Goal: Book appointment/travel/reservation

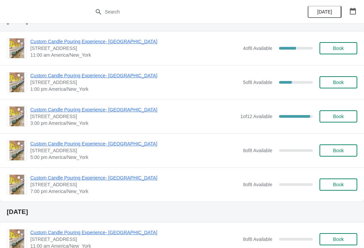
scroll to position [647, 0]
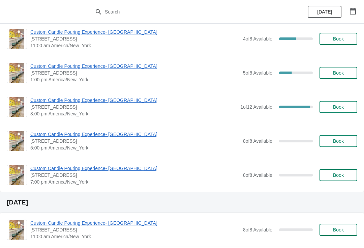
click at [338, 141] on span "Book" at bounding box center [338, 140] width 11 height 5
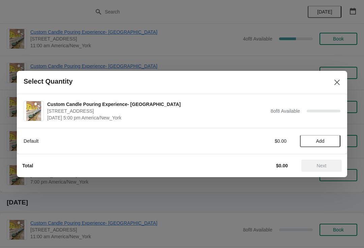
click at [329, 142] on span "Add" at bounding box center [320, 140] width 28 height 5
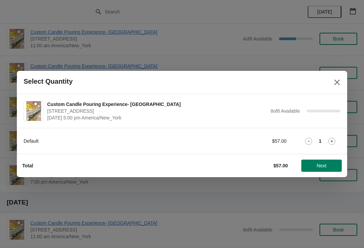
click at [330, 167] on span "Next" at bounding box center [322, 165] width 30 height 5
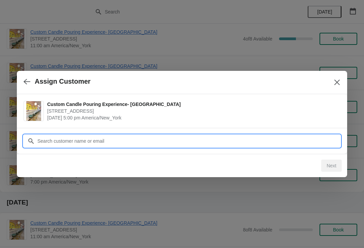
click at [274, 137] on input "Customer" at bounding box center [188, 141] width 303 height 12
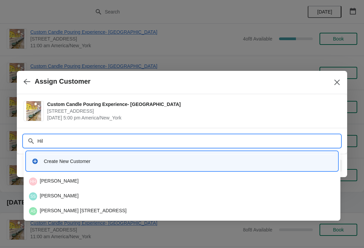
type input "Hild"
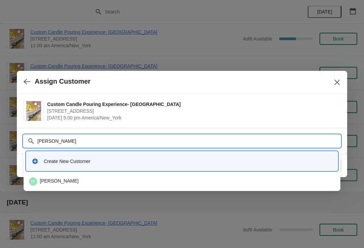
click at [43, 187] on div "hf hilda fouladi" at bounding box center [181, 181] width 311 height 13
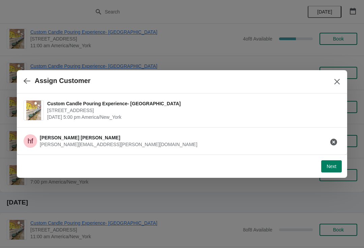
click at [332, 162] on button "Next" at bounding box center [331, 166] width 21 height 12
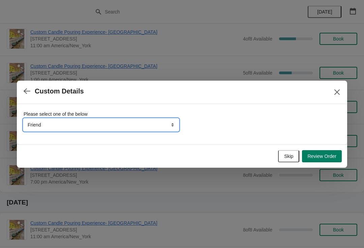
click at [35, 129] on select "Friend Instagram TikTok Yelp Walk-by Attended an event Google Other" at bounding box center [101, 125] width 155 height 12
select select "Other"
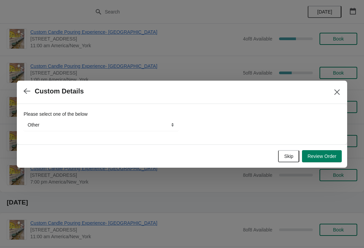
click at [327, 160] on button "Review Order" at bounding box center [322, 156] width 40 height 12
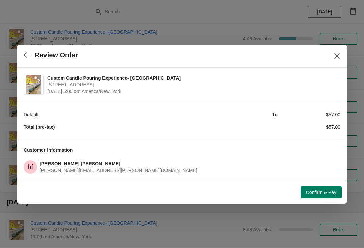
click at [336, 50] on button "Close" at bounding box center [337, 56] width 12 height 12
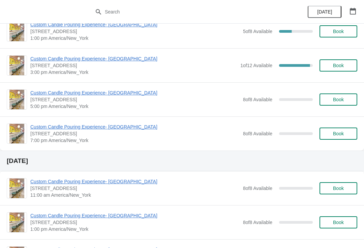
scroll to position [687, 0]
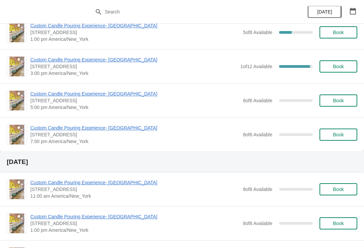
click at [343, 103] on span "Book" at bounding box center [338, 100] width 11 height 5
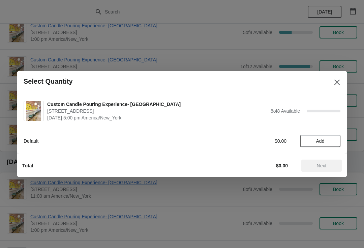
click at [324, 144] on button "Add" at bounding box center [320, 141] width 40 height 12
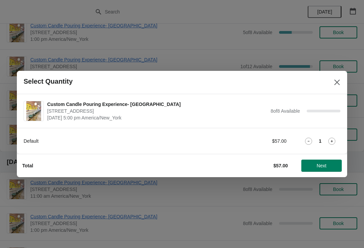
click at [324, 164] on span "Next" at bounding box center [322, 165] width 10 height 5
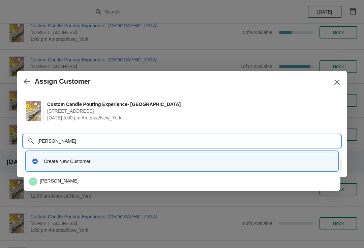
type input "Hilda"
click at [258, 182] on div "hf hilda fouladi" at bounding box center [182, 181] width 306 height 8
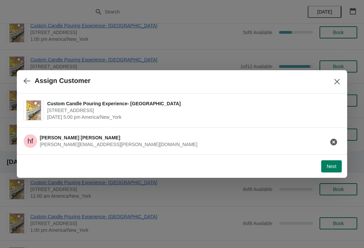
click at [332, 170] on button "Next" at bounding box center [331, 166] width 21 height 12
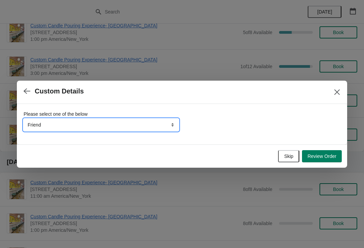
click at [44, 130] on select "Friend Instagram TikTok Yelp Walk-by Attended an event Google Other" at bounding box center [101, 125] width 155 height 12
select select "Other"
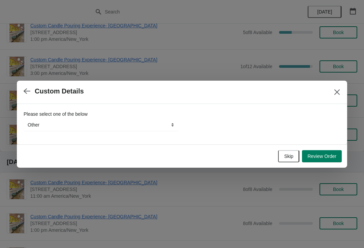
click at [335, 154] on span "Review Order" at bounding box center [321, 155] width 29 height 5
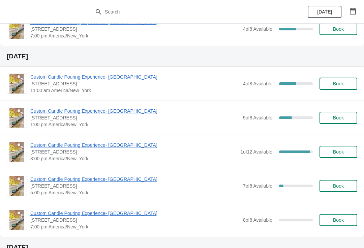
scroll to position [606, 0]
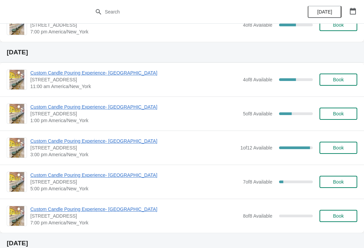
click at [330, 179] on span "Book" at bounding box center [339, 181] width 26 height 5
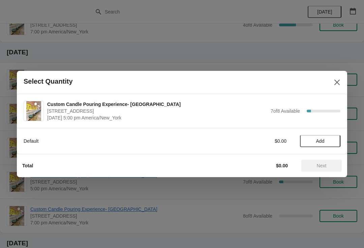
click at [333, 83] on button "Close" at bounding box center [337, 82] width 12 height 12
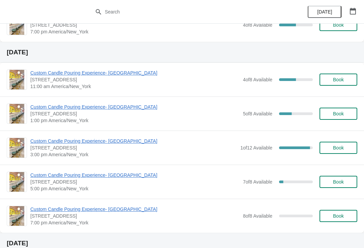
click at [339, 178] on button "Book" at bounding box center [338, 182] width 38 height 12
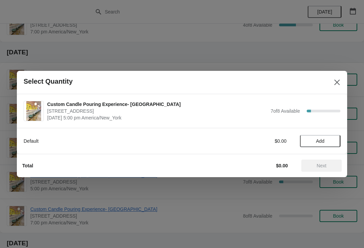
click at [329, 141] on span "Add" at bounding box center [320, 140] width 28 height 5
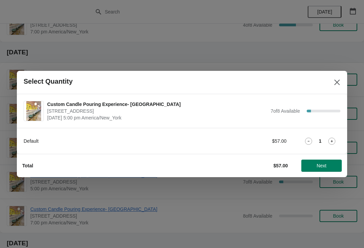
click at [321, 168] on span "Next" at bounding box center [322, 165] width 10 height 5
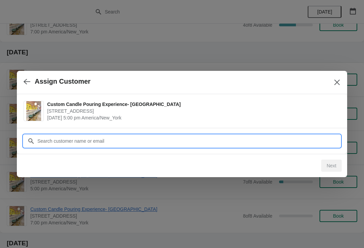
click at [304, 141] on input "Customer" at bounding box center [188, 141] width 303 height 12
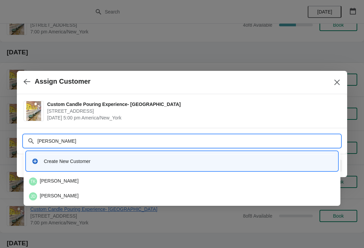
type input "Kerry"
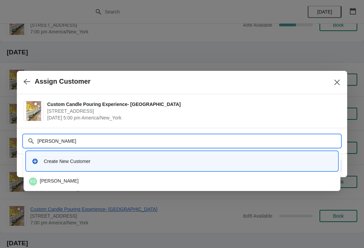
click at [288, 168] on div "Create New Customer" at bounding box center [181, 160] width 311 height 19
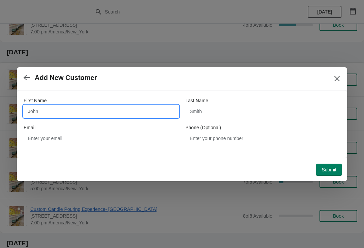
click at [161, 110] on input "First Name" at bounding box center [101, 111] width 155 height 12
type input "Kerry"
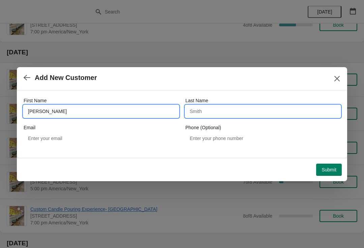
click at [252, 109] on input "Last Name" at bounding box center [262, 111] width 155 height 12
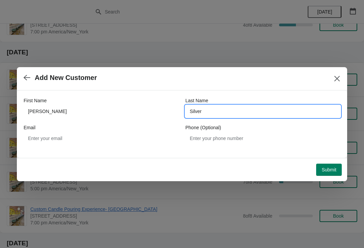
type input "Silver"
click at [335, 158] on div "Submit" at bounding box center [179, 167] width 325 height 18
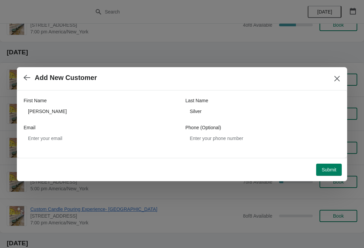
click at [321, 175] on button "Submit" at bounding box center [329, 169] width 26 height 12
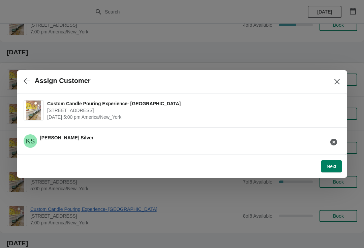
click at [329, 163] on button "Next" at bounding box center [331, 166] width 21 height 12
select select "Friend"
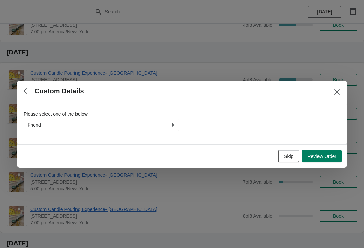
click at [323, 154] on span "Review Order" at bounding box center [321, 155] width 29 height 5
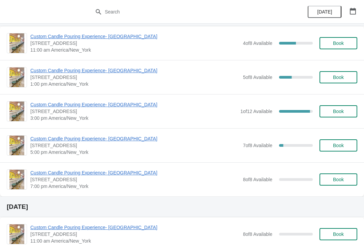
scroll to position [645, 0]
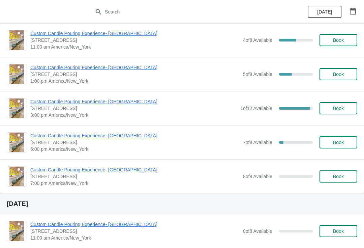
click at [327, 146] on button "Book" at bounding box center [338, 142] width 38 height 12
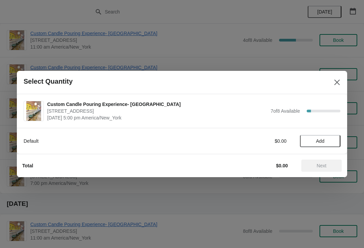
click at [324, 142] on span "Add" at bounding box center [320, 140] width 8 height 5
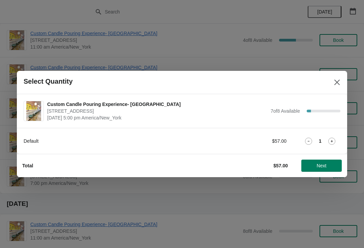
click at [323, 167] on span "Next" at bounding box center [322, 165] width 10 height 5
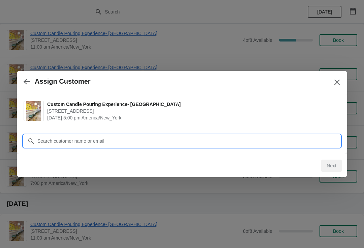
click at [304, 140] on input "Customer" at bounding box center [188, 141] width 303 height 12
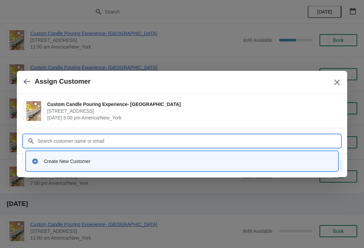
click at [296, 160] on div "Create New Customer" at bounding box center [188, 161] width 288 height 7
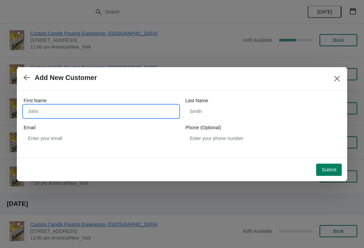
click at [48, 108] on input "First Name" at bounding box center [101, 111] width 155 height 12
type input "Kerry"
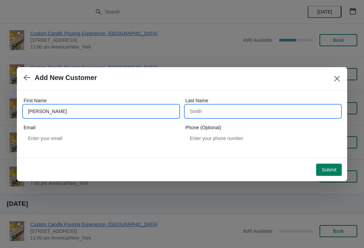
click at [247, 112] on input "Last Name" at bounding box center [262, 111] width 155 height 12
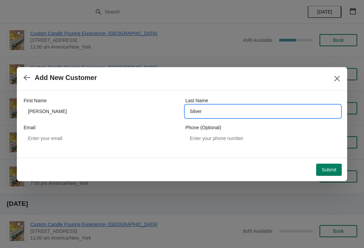
type input "Silver"
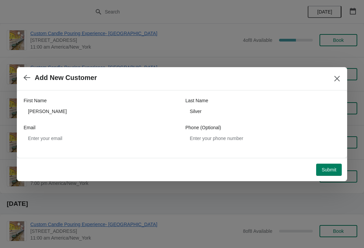
click at [326, 167] on span "Submit" at bounding box center [328, 169] width 15 height 5
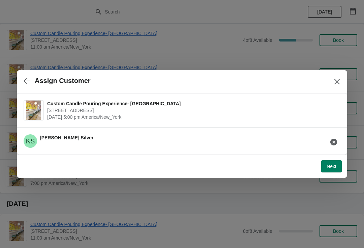
click at [327, 164] on span "Next" at bounding box center [332, 165] width 10 height 5
select select "Friend"
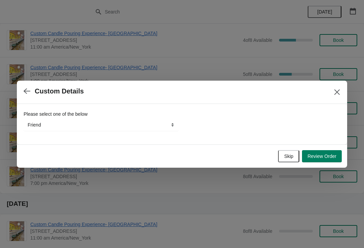
click at [328, 158] on span "Review Order" at bounding box center [321, 155] width 29 height 5
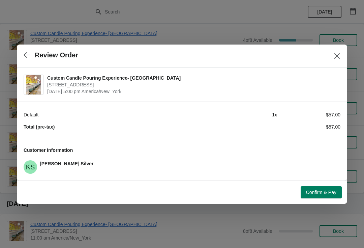
click at [321, 183] on div "Confirm & Pay" at bounding box center [181, 190] width 322 height 15
click at [320, 191] on span "Confirm & Pay" at bounding box center [321, 191] width 30 height 5
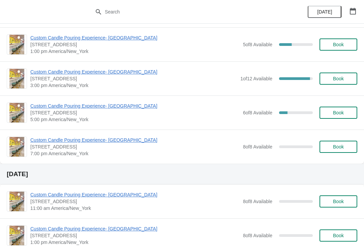
scroll to position [671, 0]
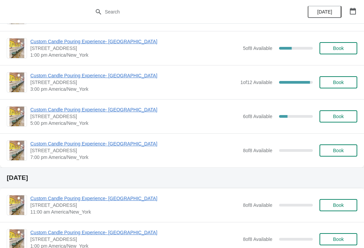
click at [340, 117] on span "Book" at bounding box center [338, 116] width 11 height 5
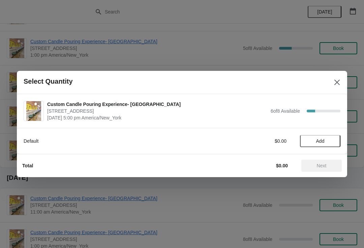
click at [317, 145] on button "Add" at bounding box center [320, 141] width 40 height 12
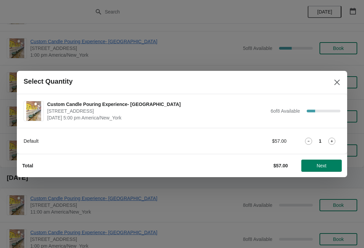
click at [327, 167] on span "Next" at bounding box center [322, 165] width 30 height 5
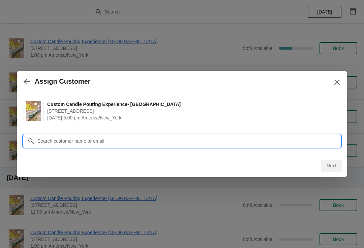
click at [257, 143] on input "Customer" at bounding box center [188, 141] width 303 height 12
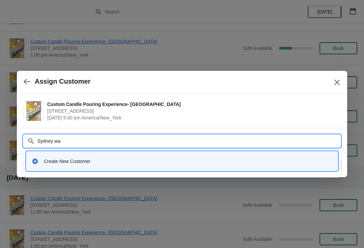
type input "Sydney wal"
click at [293, 157] on div "Create New Customer" at bounding box center [182, 161] width 306 height 14
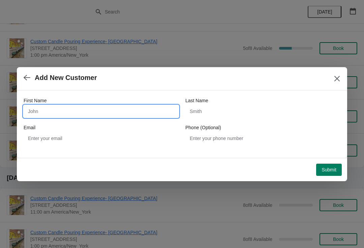
click at [47, 116] on input "First Name" at bounding box center [101, 111] width 155 height 12
type input "Sydney"
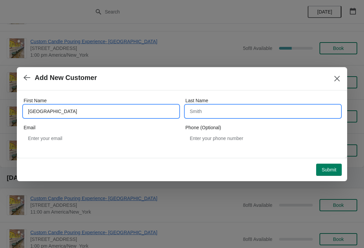
click at [257, 112] on input "Last Name" at bounding box center [262, 111] width 155 height 12
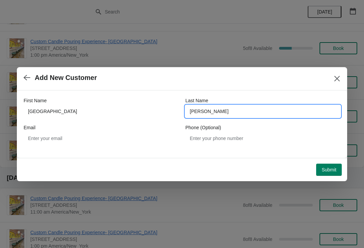
type input "Walsh"
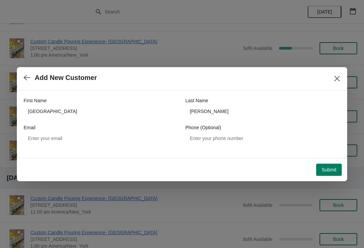
click at [327, 175] on button "Submit" at bounding box center [329, 169] width 26 height 12
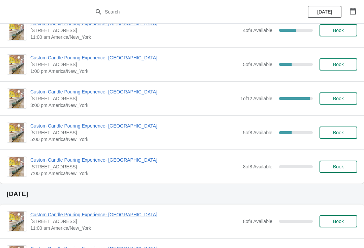
scroll to position [659, 0]
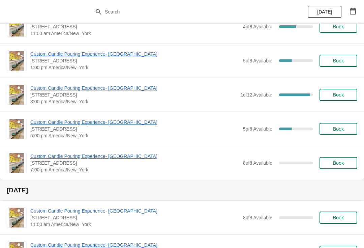
click at [340, 131] on span "Book" at bounding box center [338, 128] width 11 height 5
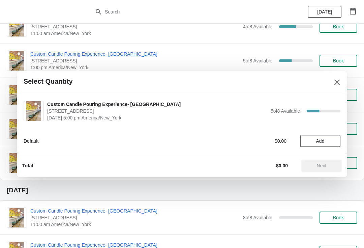
click at [320, 151] on div "Default $0.00 Add" at bounding box center [182, 141] width 330 height 26
click at [332, 144] on button "Add" at bounding box center [320, 141] width 40 height 12
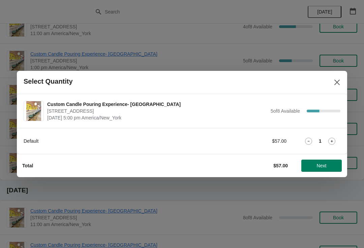
click at [324, 170] on button "Next" at bounding box center [321, 165] width 40 height 12
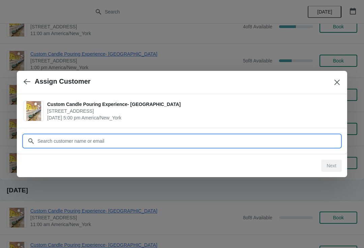
click at [311, 144] on input "Customer" at bounding box center [188, 141] width 303 height 12
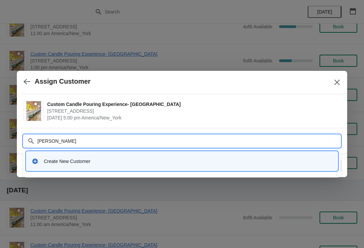
type input "Kara bro"
click at [281, 162] on div "Create New Customer" at bounding box center [188, 161] width 288 height 7
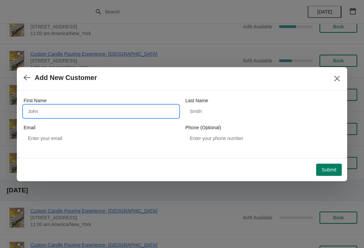
click at [43, 117] on input "First Name" at bounding box center [101, 111] width 155 height 12
type input "Kara"
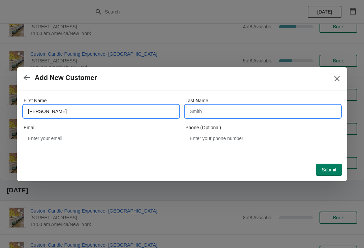
click at [290, 113] on input "Last Name" at bounding box center [262, 111] width 155 height 12
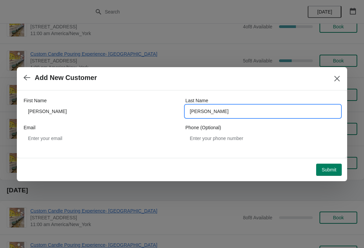
type input "Brotman"
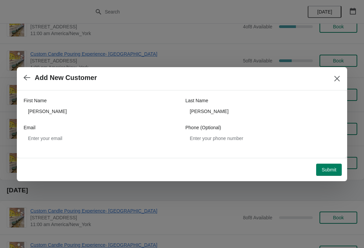
click at [325, 171] on span "Submit" at bounding box center [328, 169] width 15 height 5
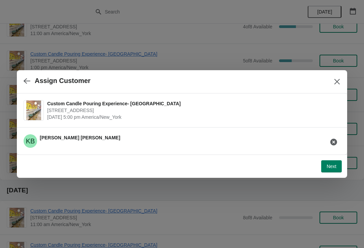
click at [327, 163] on span "Next" at bounding box center [332, 165] width 10 height 5
select select "Friend"
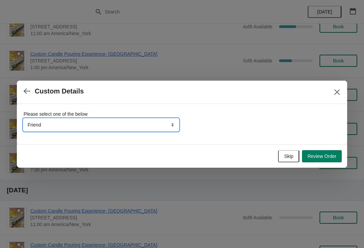
click at [35, 130] on select "Friend Instagram TikTok Yelp Walk-by Attended an event Google Other" at bounding box center [101, 125] width 155 height 12
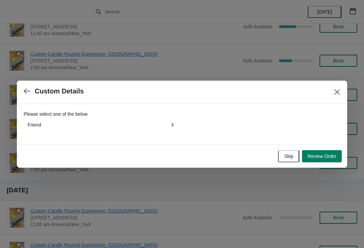
click at [321, 157] on span "Review Order" at bounding box center [321, 155] width 29 height 5
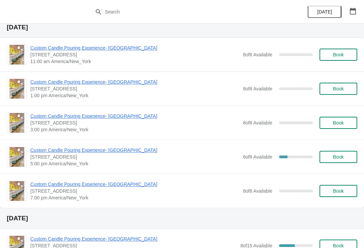
scroll to position [832, 0]
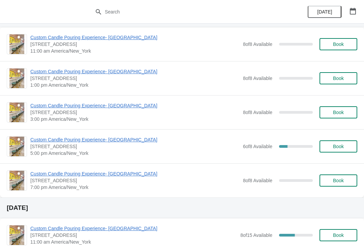
click at [334, 147] on span "Book" at bounding box center [338, 146] width 11 height 5
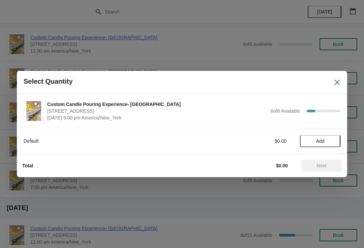
click at [338, 86] on button "Close" at bounding box center [337, 82] width 12 height 12
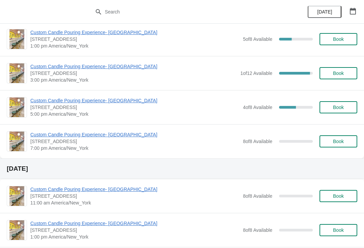
scroll to position [677, 0]
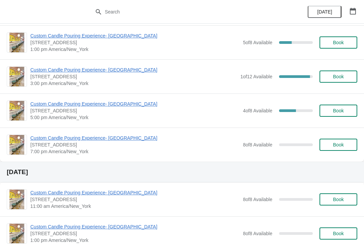
click at [338, 116] on button "Book" at bounding box center [338, 110] width 38 height 12
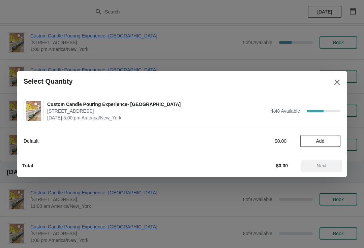
click at [322, 143] on span "Add" at bounding box center [320, 140] width 8 height 5
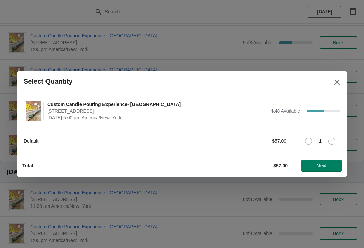
click at [321, 167] on span "Next" at bounding box center [322, 165] width 10 height 5
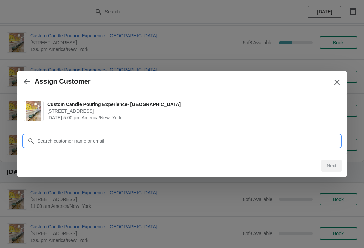
click at [312, 143] on input "Customer" at bounding box center [188, 141] width 303 height 12
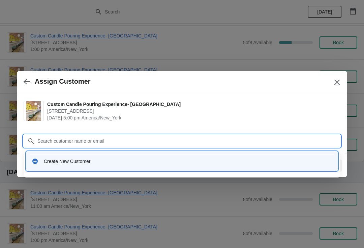
click at [287, 168] on div "Create New Customer" at bounding box center [181, 160] width 311 height 19
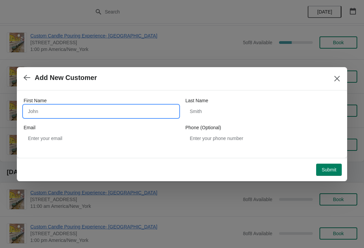
click at [147, 111] on input "First Name" at bounding box center [101, 111] width 155 height 12
type input "[PERSON_NAME]"
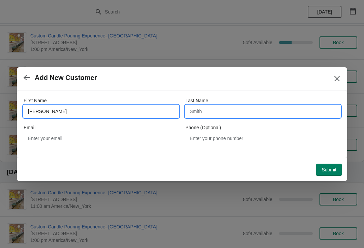
click at [249, 115] on input "Last Name" at bounding box center [262, 111] width 155 height 12
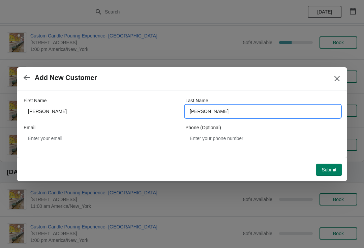
type input "[PERSON_NAME]"
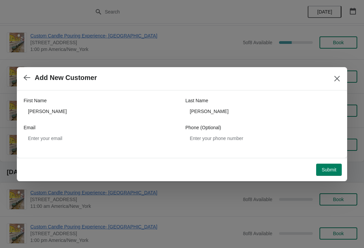
click at [333, 171] on span "Submit" at bounding box center [328, 169] width 15 height 5
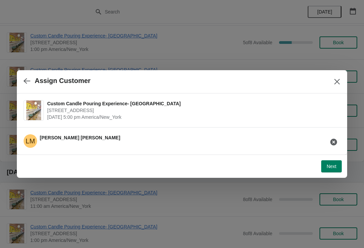
click at [330, 170] on button "Next" at bounding box center [331, 166] width 21 height 12
select select "Friend"
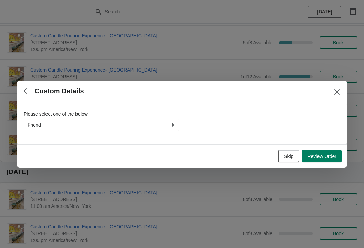
click at [327, 148] on div "Skip Review Order" at bounding box center [181, 154] width 322 height 15
click at [334, 154] on span "Review Order" at bounding box center [321, 155] width 29 height 5
